Goal: Task Accomplishment & Management: Complete application form

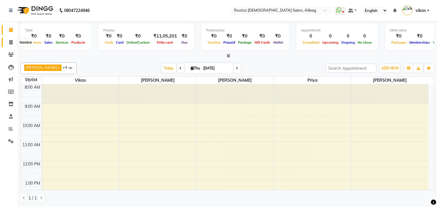
click at [10, 42] on icon at bounding box center [10, 42] width 3 height 4
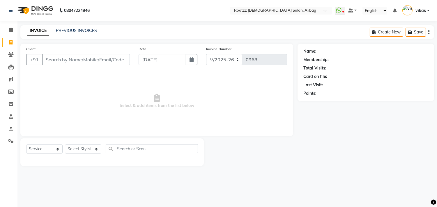
click at [10, 42] on icon at bounding box center [10, 42] width 3 height 4
select select "service"
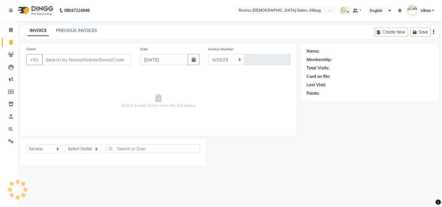
select select "76"
type input "0968"
click at [97, 149] on select "Select Stylist [PERSON_NAME] [PERSON_NAME] [PERSON_NAME] preeti [PERSON_NAME] p…" at bounding box center [83, 149] width 36 height 9
select select "9008"
click at [65, 145] on select "Select Stylist [PERSON_NAME] [PERSON_NAME] [PERSON_NAME] preeti [PERSON_NAME] p…" at bounding box center [83, 149] width 36 height 9
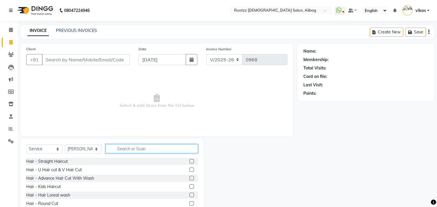
click at [151, 153] on input "text" at bounding box center [152, 148] width 92 height 9
type input "clea"
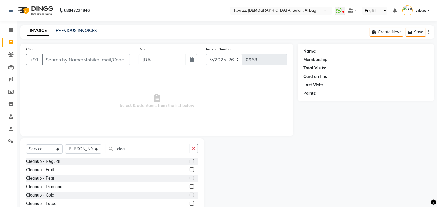
click at [189, 178] on label at bounding box center [191, 178] width 4 height 4
click at [189, 178] on input "checkbox" at bounding box center [191, 179] width 4 height 4
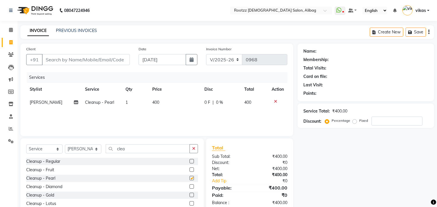
checkbox input "false"
click at [154, 148] on input "clea" at bounding box center [148, 148] width 84 height 9
type input "c"
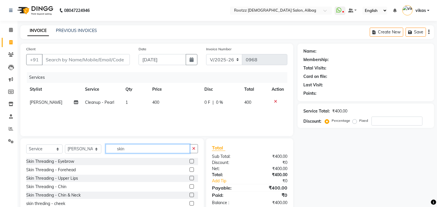
type input "skin"
click at [189, 178] on label at bounding box center [191, 178] width 4 height 4
click at [189, 178] on input "checkbox" at bounding box center [191, 179] width 4 height 4
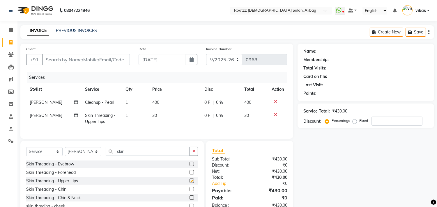
checkbox input "false"
click at [166, 167] on div "Skin Threading - Eyebrow" at bounding box center [112, 163] width 172 height 7
click at [189, 165] on label at bounding box center [191, 163] width 4 height 4
click at [189, 165] on input "checkbox" at bounding box center [191, 164] width 4 height 4
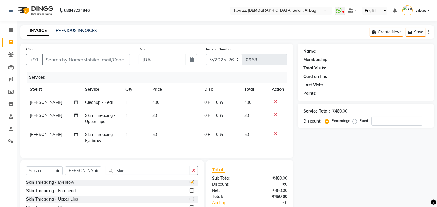
checkbox input "false"
click at [164, 173] on input "skin" at bounding box center [148, 170] width 84 height 9
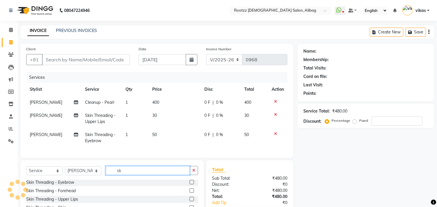
type input "s"
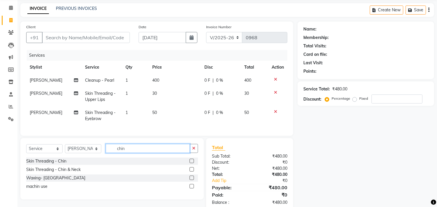
scroll to position [32, 0]
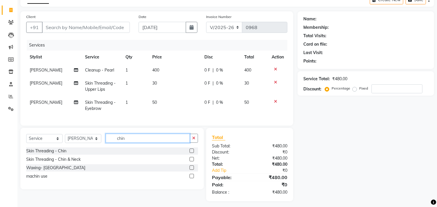
type input "chin"
click at [192, 170] on label at bounding box center [191, 168] width 4 height 4
click at [192, 170] on input "checkbox" at bounding box center [191, 168] width 4 height 4
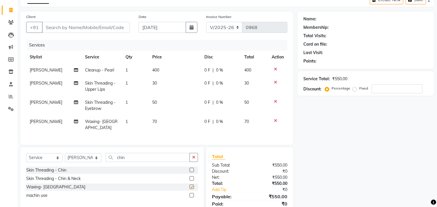
checkbox input "false"
click at [274, 103] on icon at bounding box center [275, 102] width 3 height 4
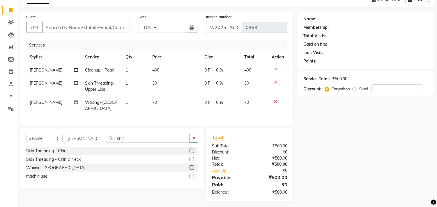
click at [275, 82] on icon at bounding box center [275, 82] width 3 height 4
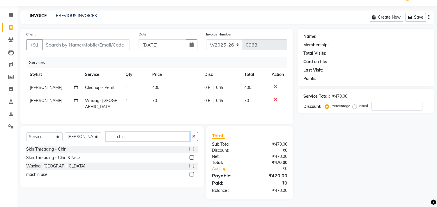
click at [149, 137] on input "chin" at bounding box center [148, 136] width 84 height 9
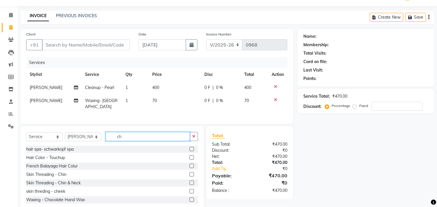
type input "c"
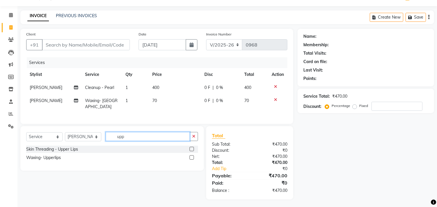
type input "upp"
click at [192, 156] on label at bounding box center [191, 157] width 4 height 4
click at [192, 156] on input "checkbox" at bounding box center [191, 158] width 4 height 4
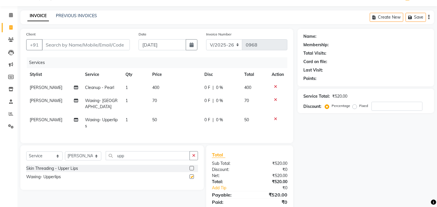
checkbox input "false"
click at [109, 42] on input "Client" at bounding box center [86, 44] width 88 height 11
type input "9"
type input "0"
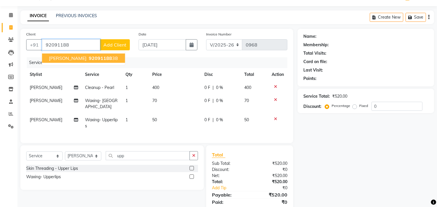
click at [111, 62] on button "[PERSON_NAME] 92091188 38" at bounding box center [83, 58] width 83 height 9
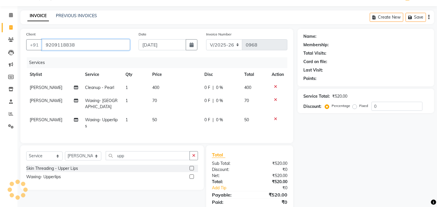
type input "9209118838"
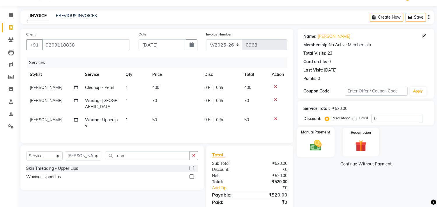
click at [318, 148] on img at bounding box center [315, 146] width 19 height 14
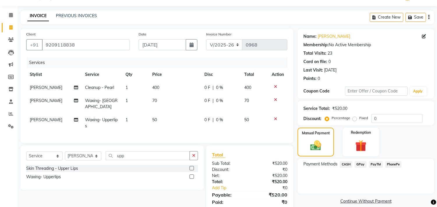
click at [355, 163] on span "GPay" at bounding box center [361, 164] width 12 height 7
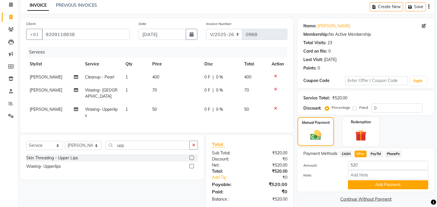
scroll to position [34, 0]
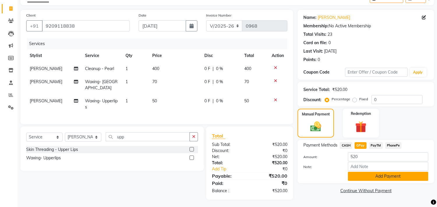
click at [390, 173] on button "Add Payment" at bounding box center [388, 176] width 80 height 9
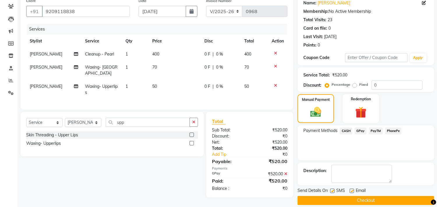
scroll to position [54, 0]
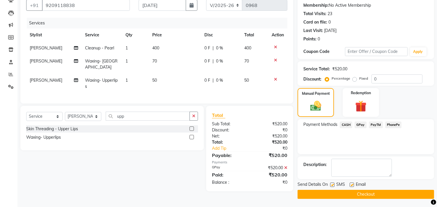
click at [383, 193] on button "Checkout" at bounding box center [365, 194] width 137 height 9
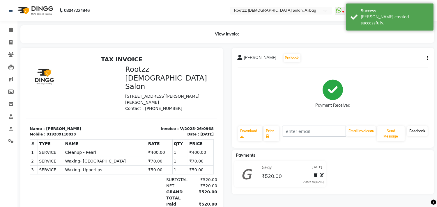
click at [410, 134] on link "Feedback" at bounding box center [417, 131] width 21 height 10
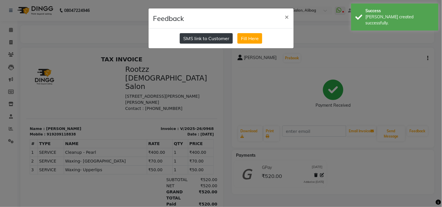
click at [211, 34] on button "SMS link to Customer" at bounding box center [206, 38] width 53 height 10
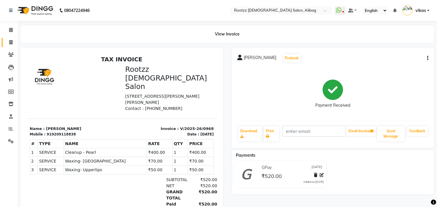
click at [10, 38] on link "Invoice" at bounding box center [9, 43] width 14 height 10
select select "76"
select select "service"
